Goal: Book appointment/travel/reservation

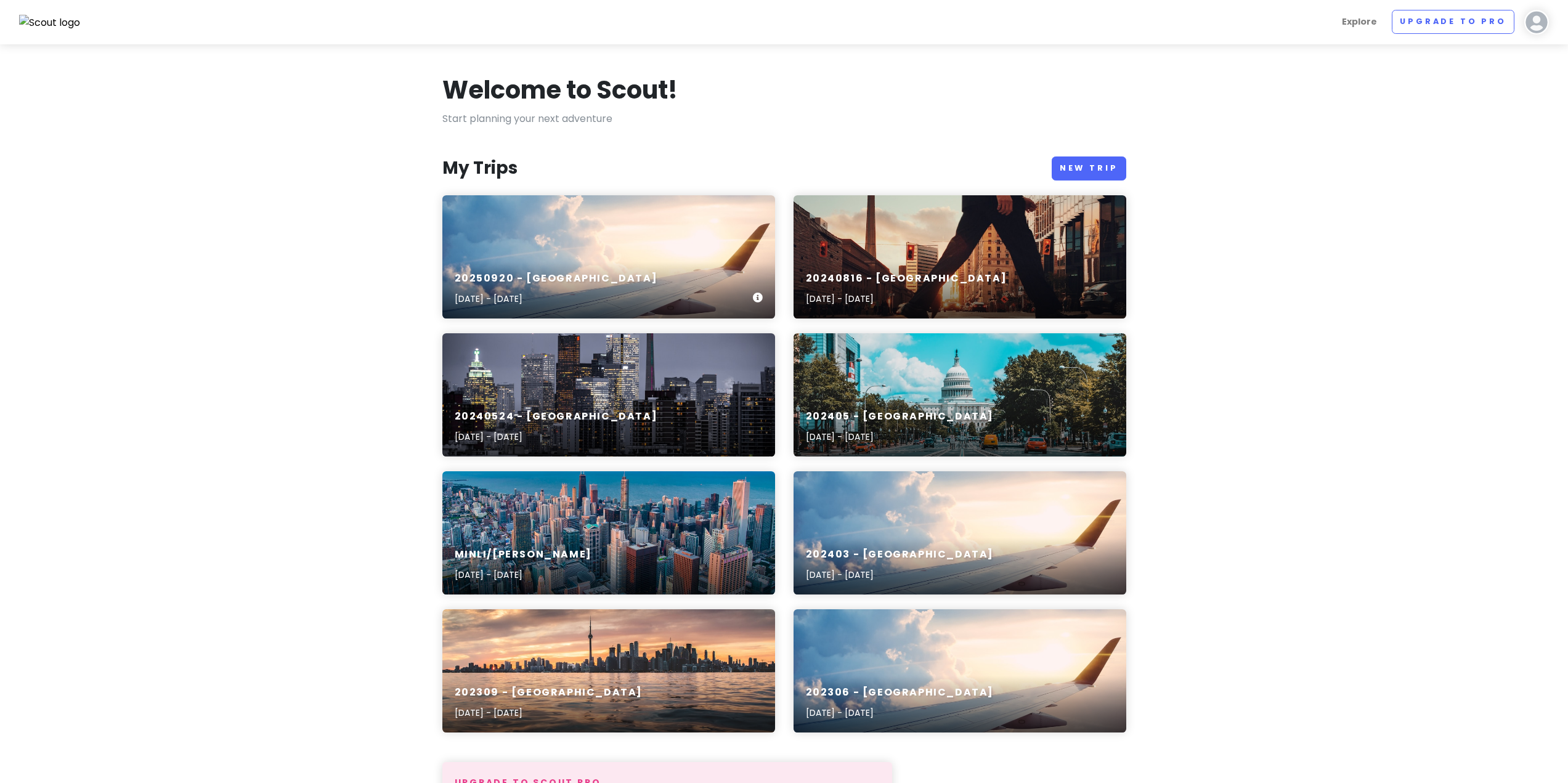
click at [502, 255] on div "20250920 - [GEOGRAPHIC_DATA] [DATE] - [DATE]" at bounding box center [608, 256] width 332 height 123
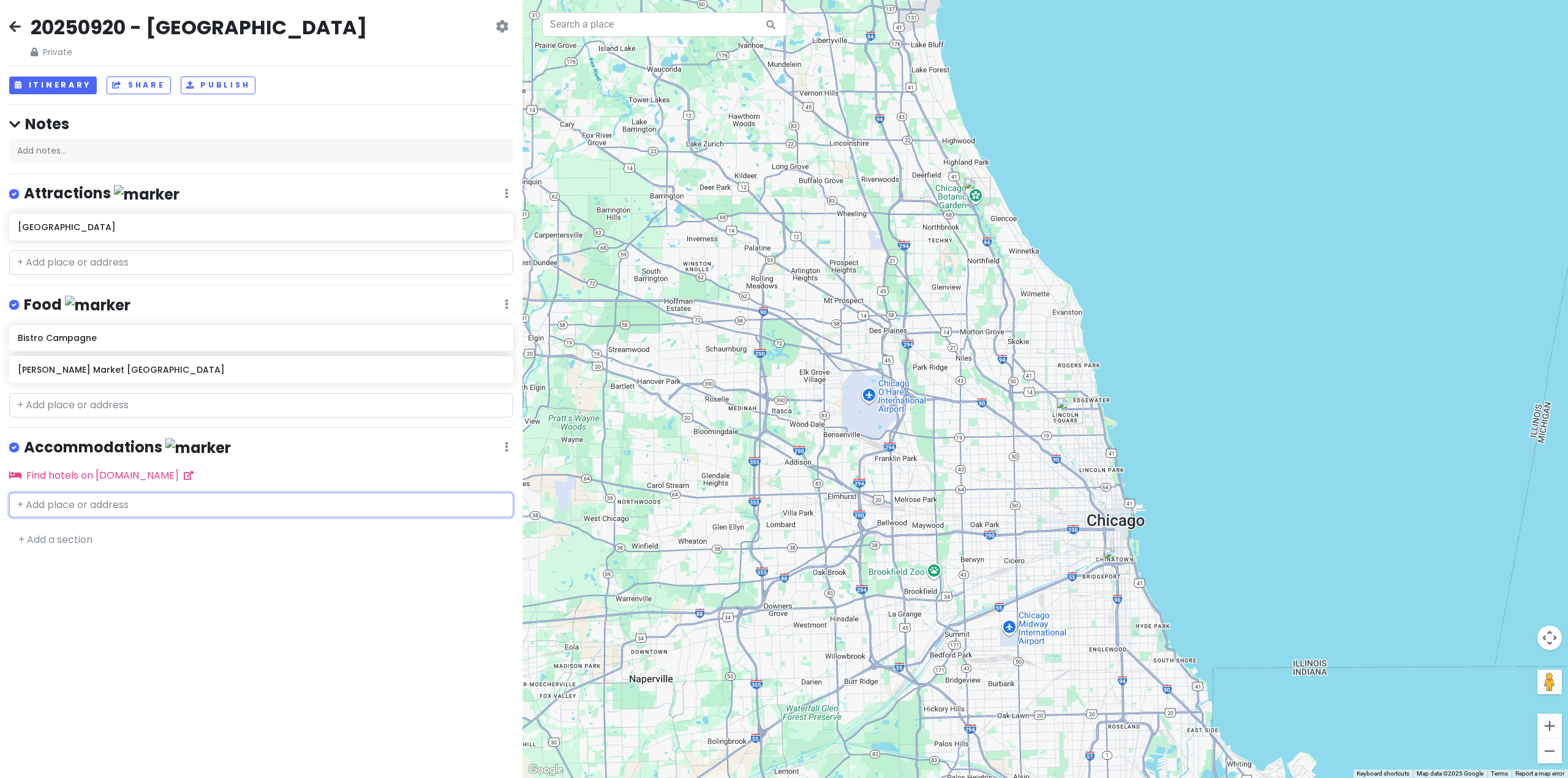
click at [141, 494] on input "text" at bounding box center [261, 505] width 504 height 24
paste input "Renaissance [GEOGRAPHIC_DATA]"
type input "Renaissance [GEOGRAPHIC_DATA]"
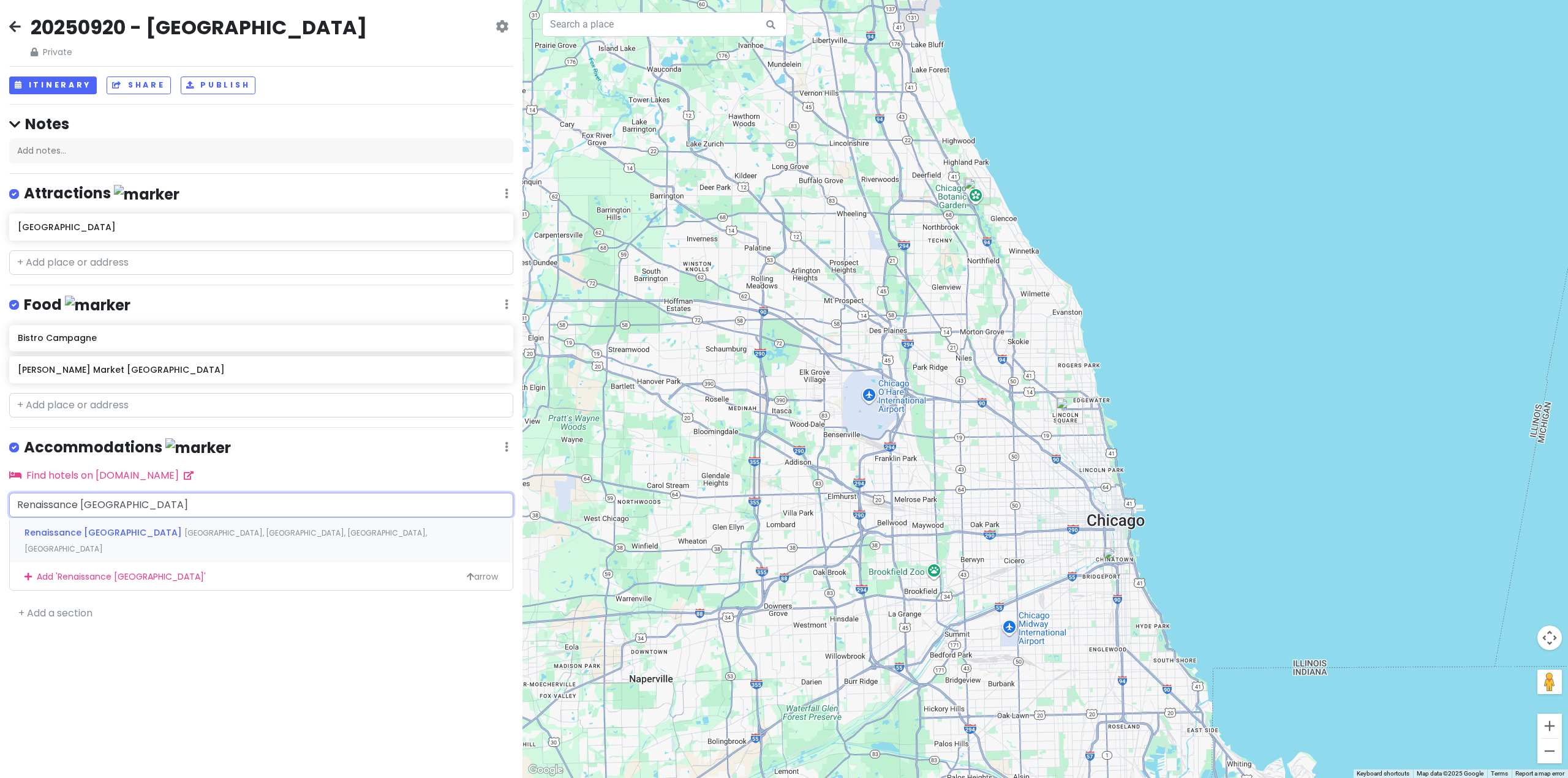
click at [138, 528] on span "Renaissance [GEOGRAPHIC_DATA]" at bounding box center [104, 532] width 160 height 13
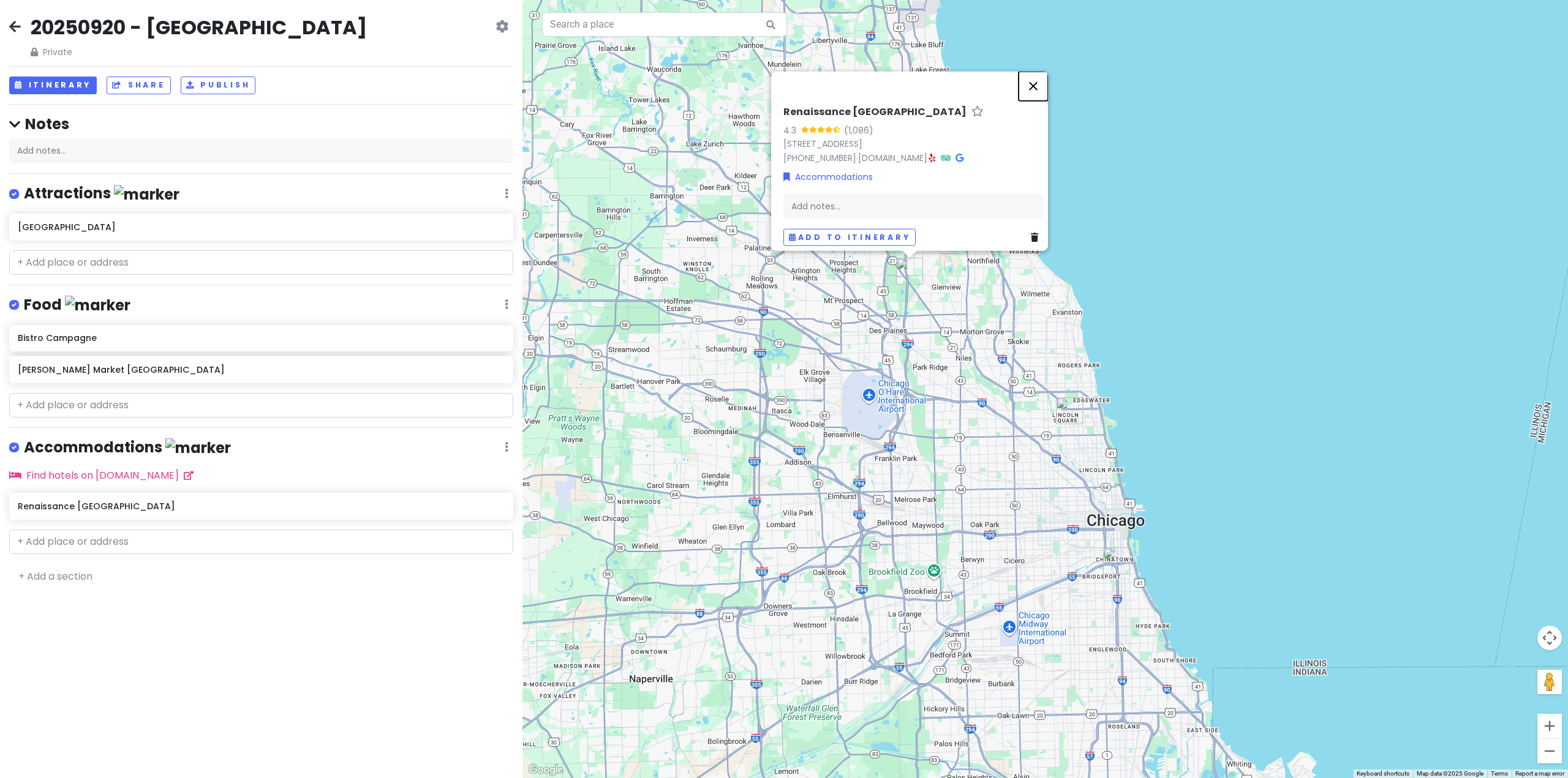
click at [1041, 75] on button "Close" at bounding box center [1032, 86] width 29 height 29
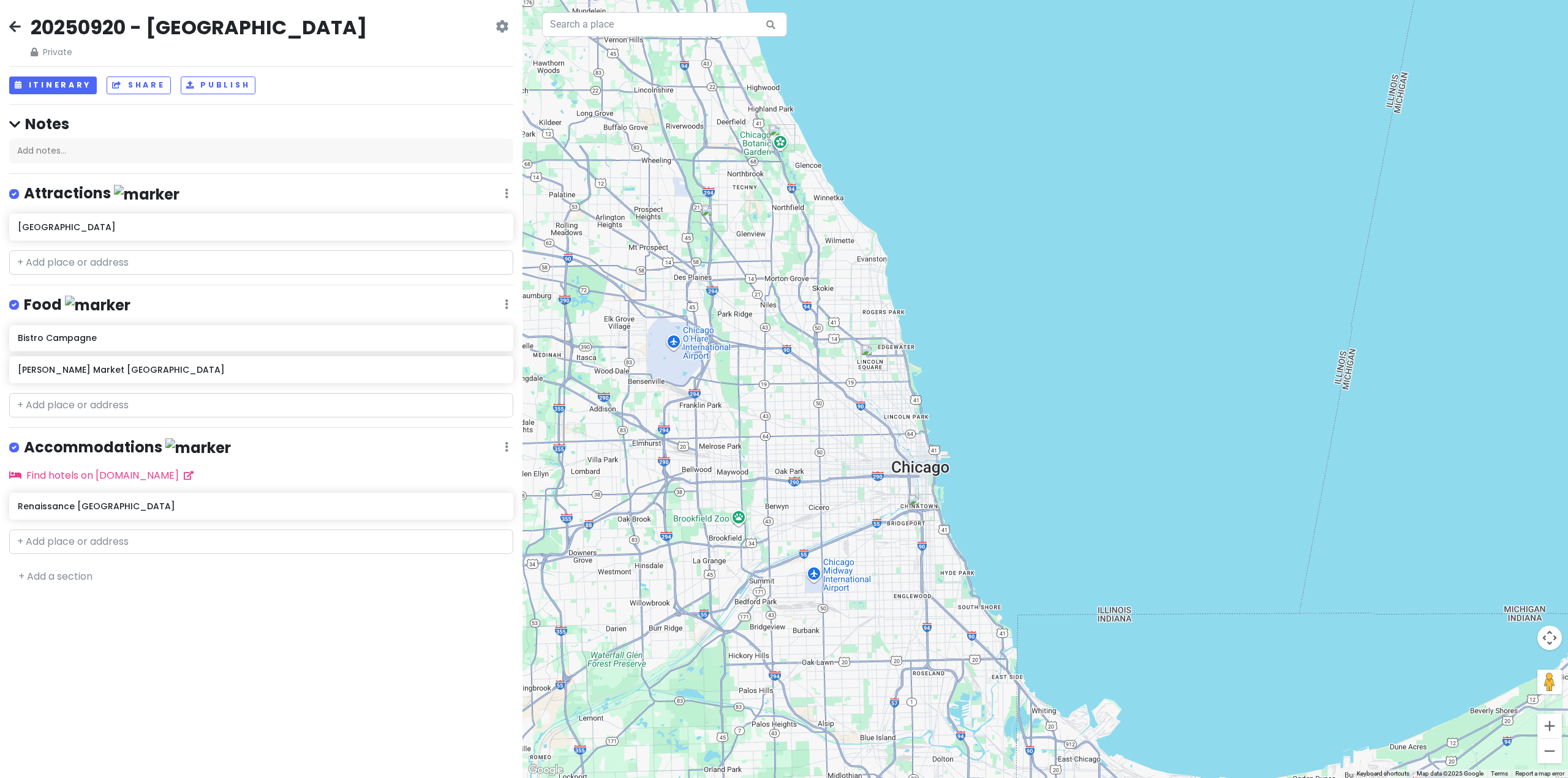
drag, startPoint x: 1283, startPoint y: 537, endPoint x: 1052, endPoint y: 422, distance: 258.0
click at [1052, 422] on div at bounding box center [1045, 389] width 1046 height 778
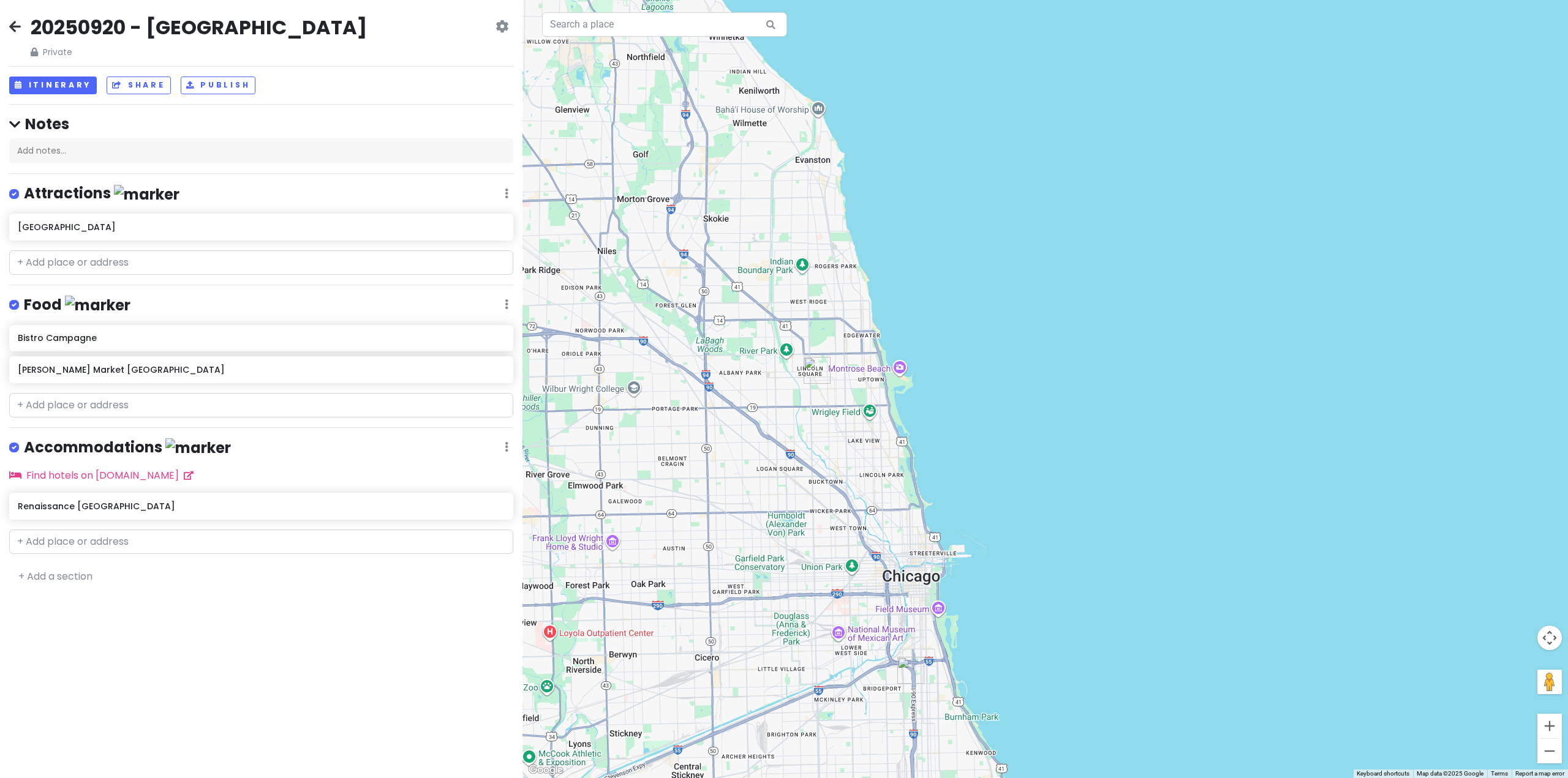
click at [371, 725] on div "20250920 - [GEOGRAPHIC_DATA] Private Change Dates Make a Copy Delete Trip Go Pr…" at bounding box center [261, 389] width 522 height 778
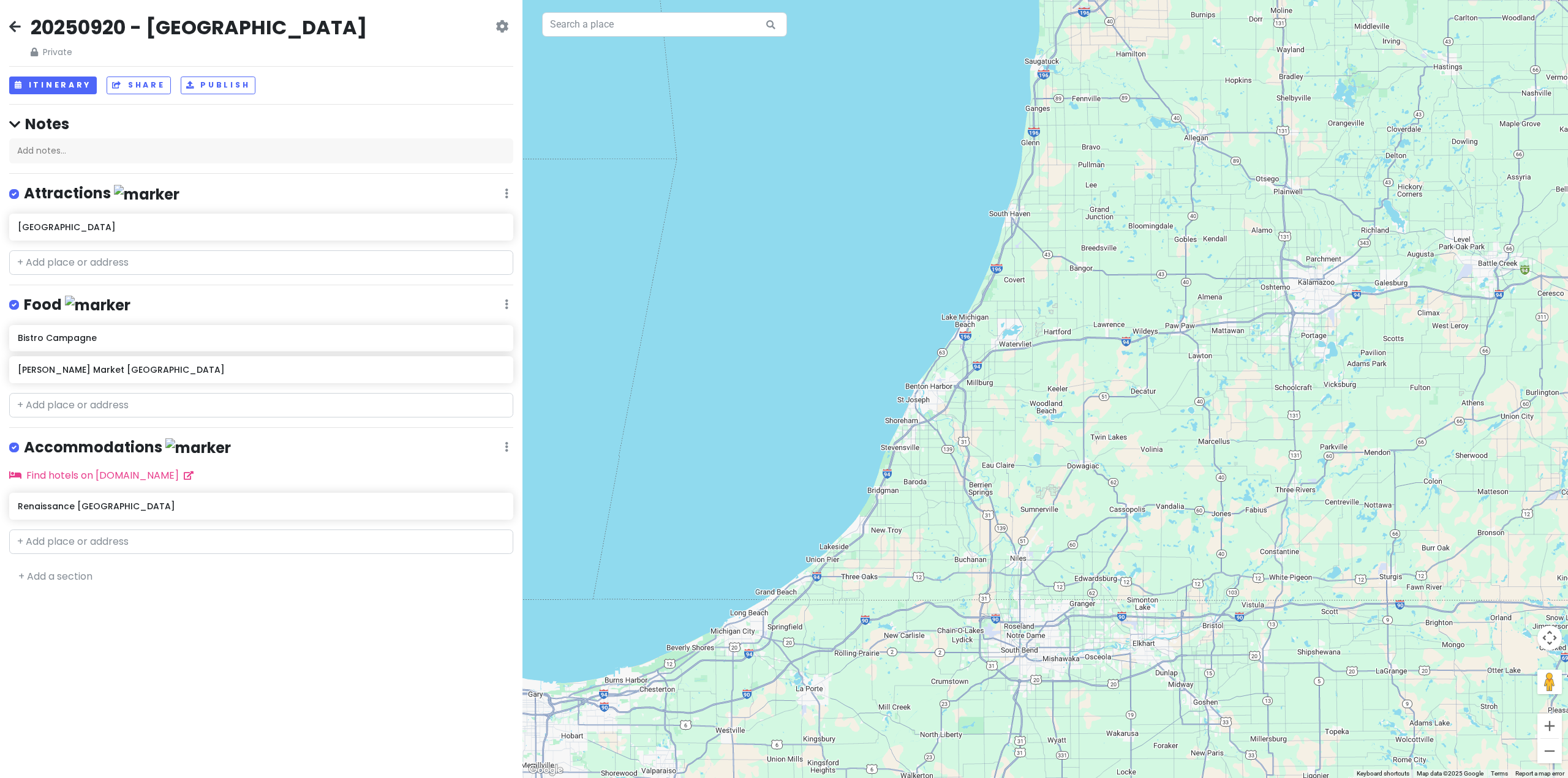
drag, startPoint x: 1250, startPoint y: 335, endPoint x: 766, endPoint y: 414, distance: 490.4
click at [766, 414] on div at bounding box center [1045, 389] width 1046 height 778
